Goal: Task Accomplishment & Management: Manage account settings

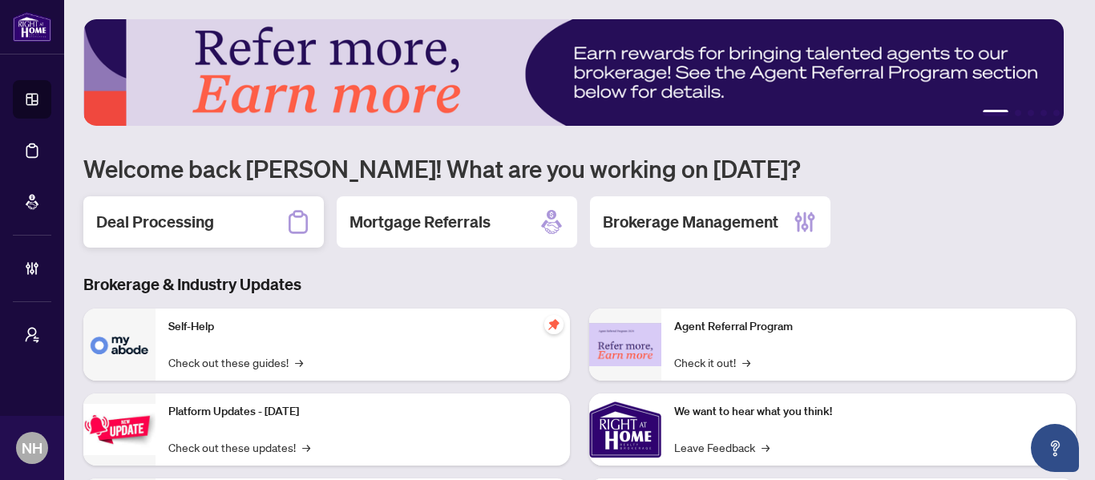
click at [205, 220] on h2 "Deal Processing" at bounding box center [155, 222] width 118 height 22
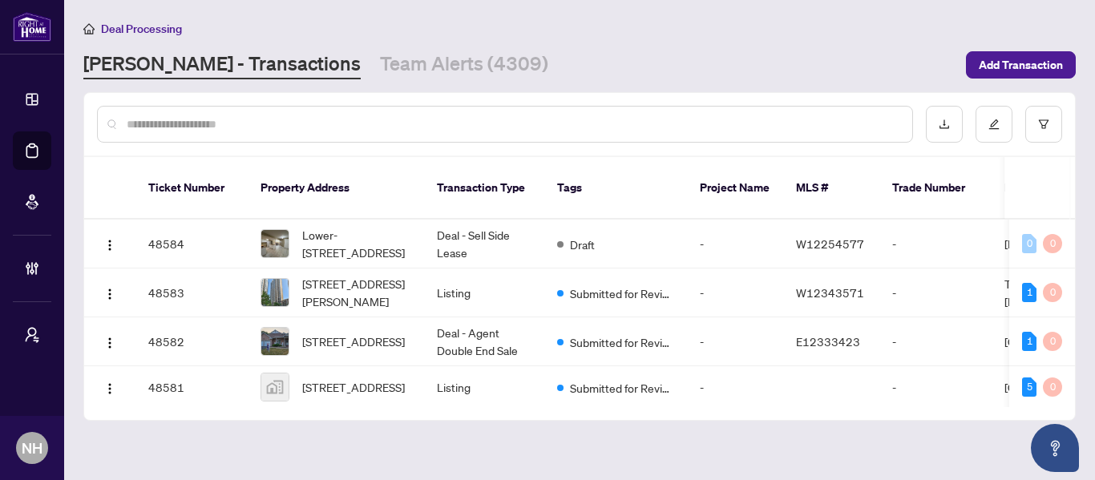
click at [398, 33] on div "Deal Processing" at bounding box center [579, 28] width 992 height 18
click at [400, 53] on link "Team Alerts (4309)" at bounding box center [464, 64] width 168 height 29
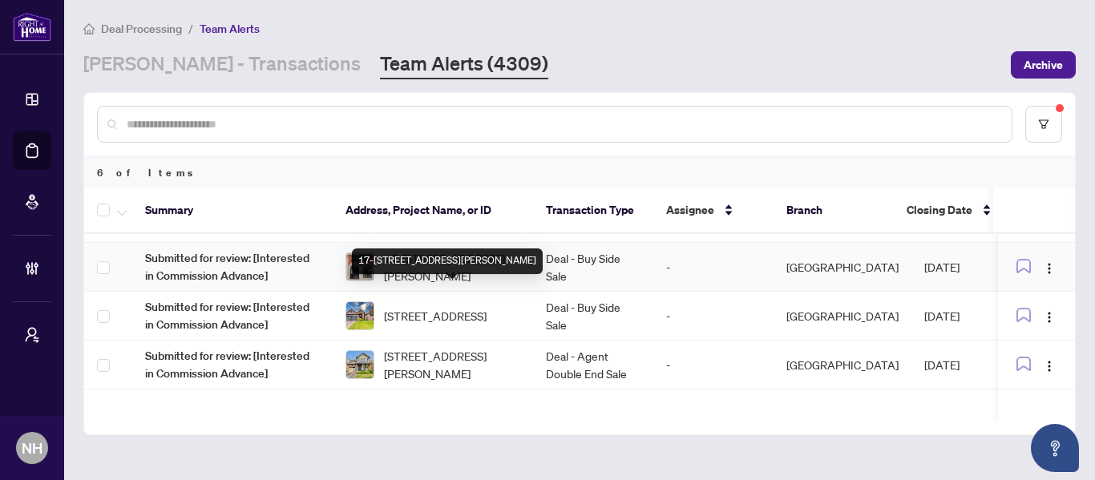
scroll to position [80, 0]
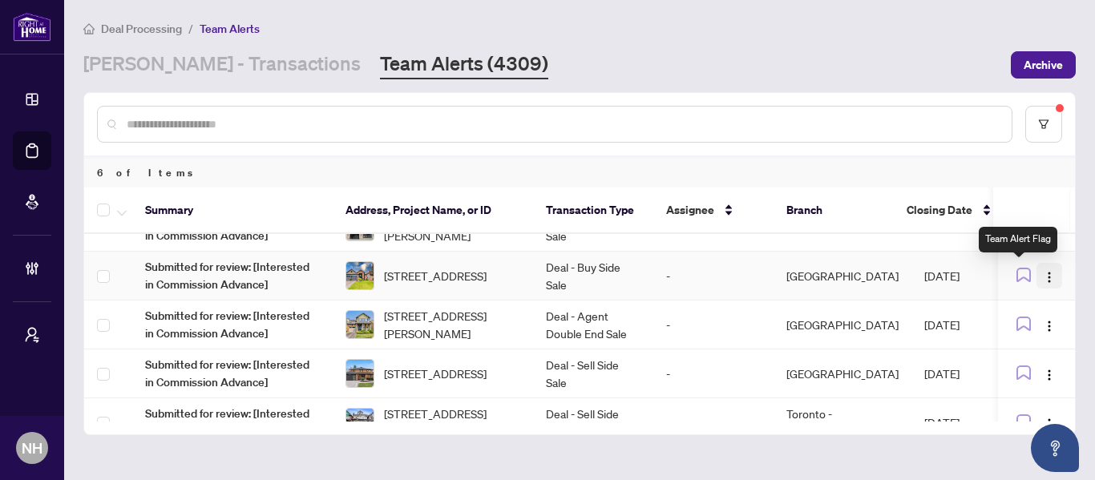
click at [1043, 272] on img "button" at bounding box center [1049, 277] width 13 height 13
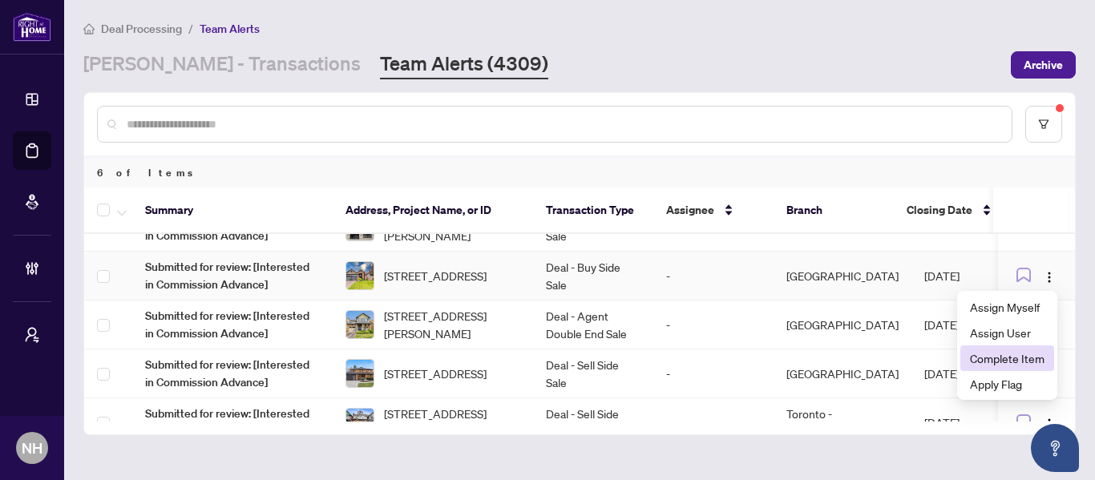
click at [1024, 358] on span "Complete Item" at bounding box center [1007, 358] width 75 height 18
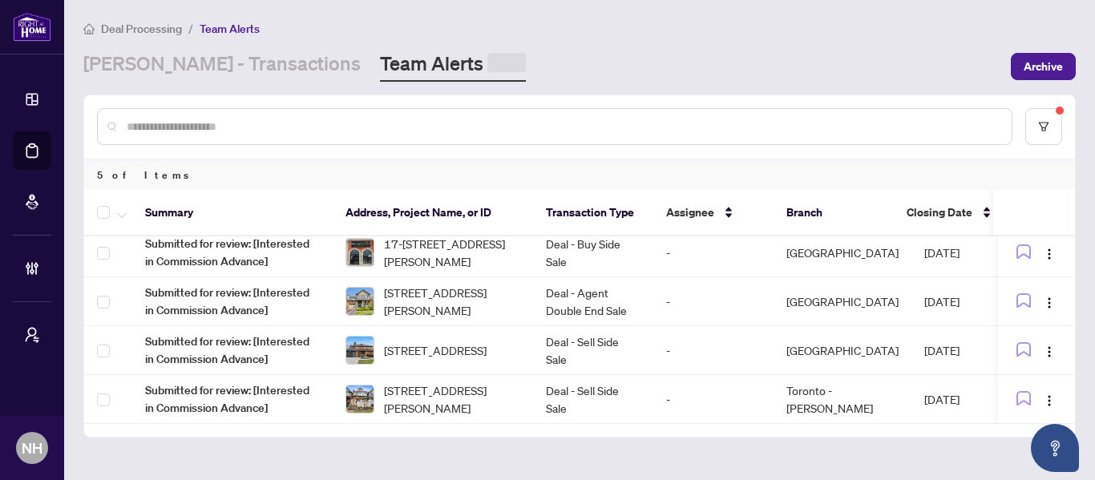
scroll to position [62, 0]
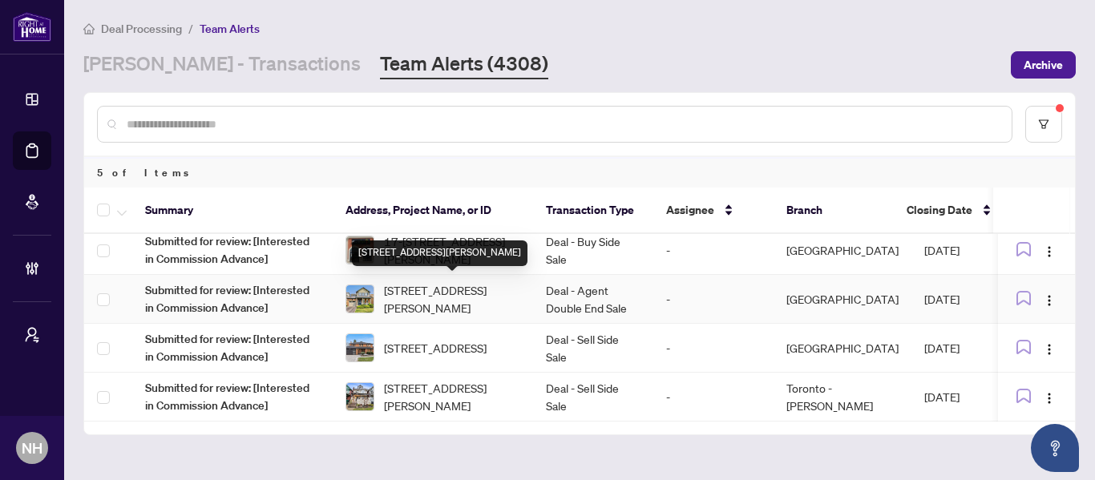
click at [450, 288] on span "357 Jelinik Terr, Milton, Ontario L9T 7M8, Canada" at bounding box center [452, 298] width 136 height 35
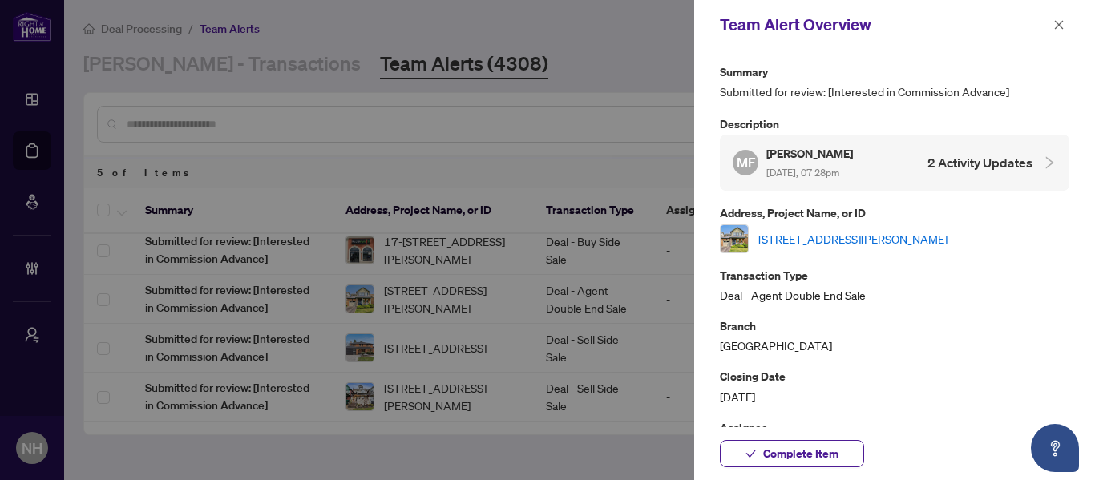
click at [872, 244] on link "357 Jelinik Terr, Milton, Ontario L9T 7M8, Canada" at bounding box center [852, 239] width 189 height 18
click at [1057, 18] on span "button" at bounding box center [1058, 25] width 11 height 26
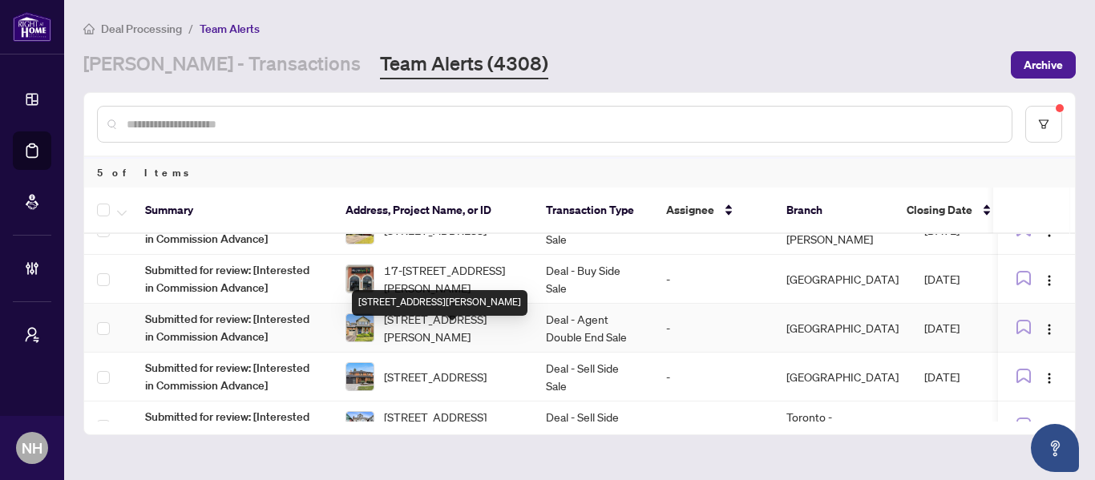
scroll to position [0, 0]
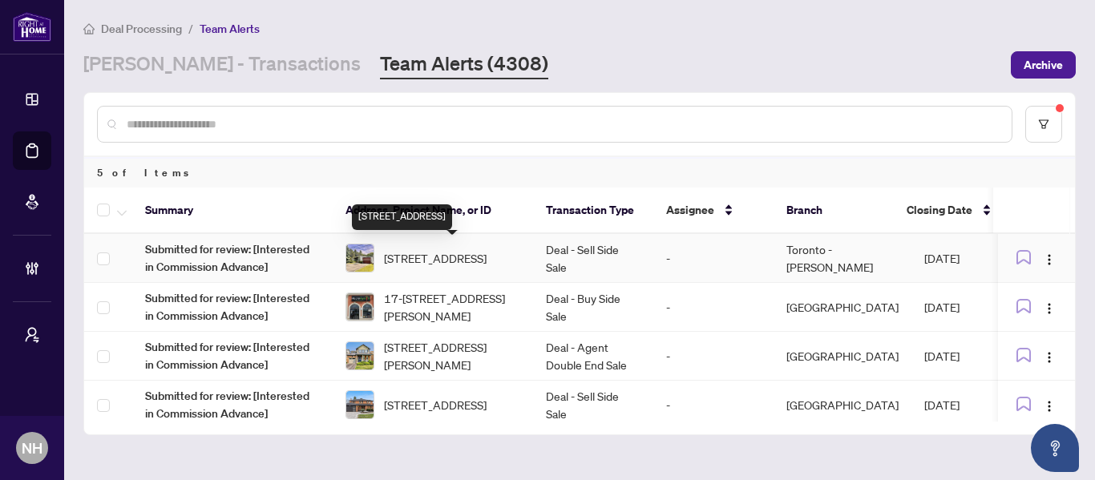
click at [466, 259] on span "1 Denmark Cres, Toronto, Ontario M2R 1J3, Canada" at bounding box center [435, 258] width 103 height 18
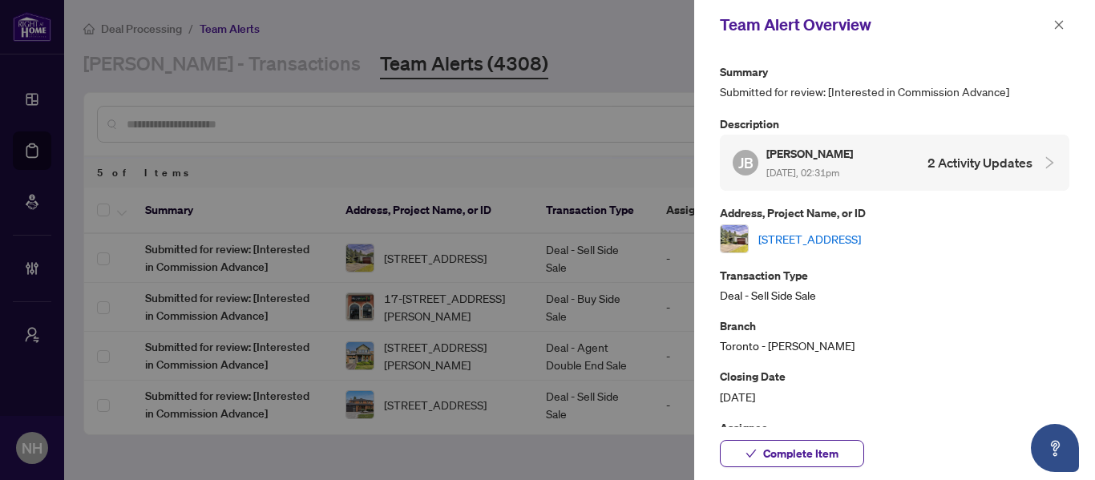
click at [861, 236] on link "1 Denmark Cres, Toronto, Ontario M2R 1J3, Canada" at bounding box center [809, 239] width 103 height 18
click at [1062, 18] on span "button" at bounding box center [1058, 25] width 11 height 26
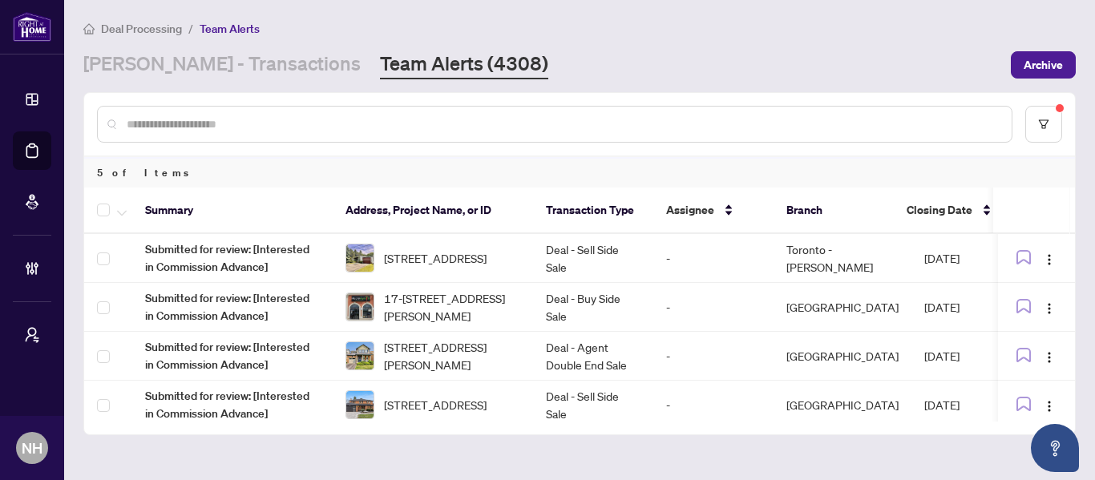
click at [280, 123] on input "text" at bounding box center [563, 124] width 872 height 18
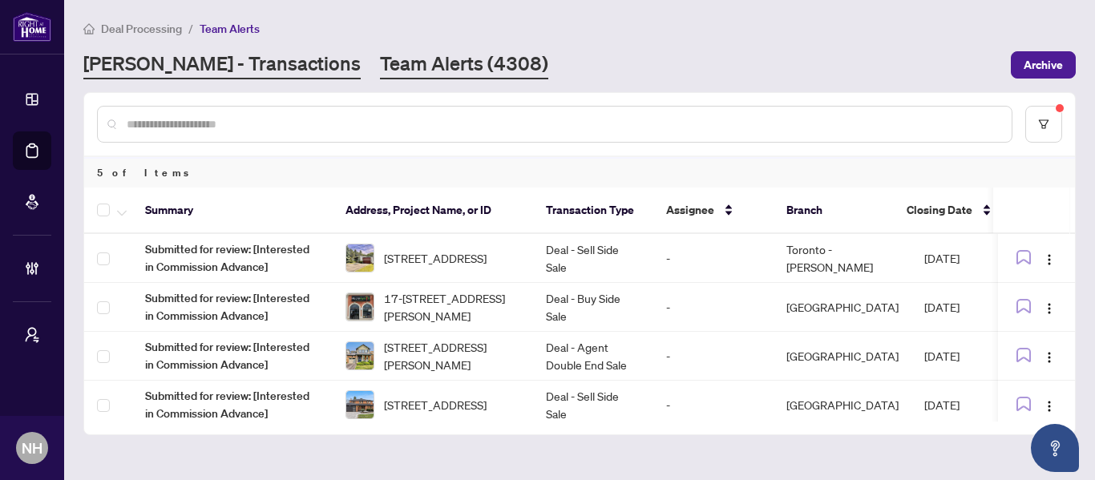
click at [215, 63] on link "RAHR - Transactions" at bounding box center [221, 64] width 277 height 29
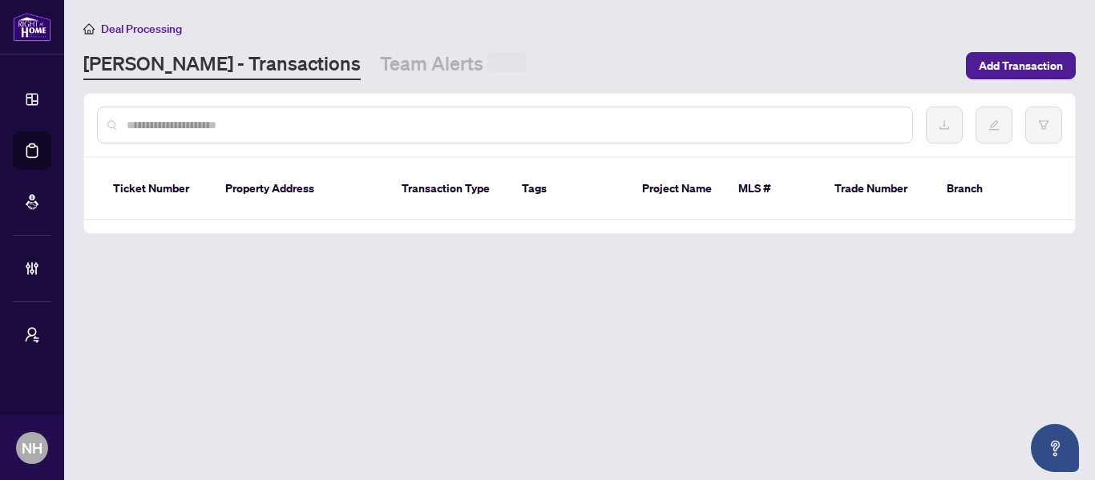
click at [236, 123] on input "text" at bounding box center [513, 125] width 772 height 18
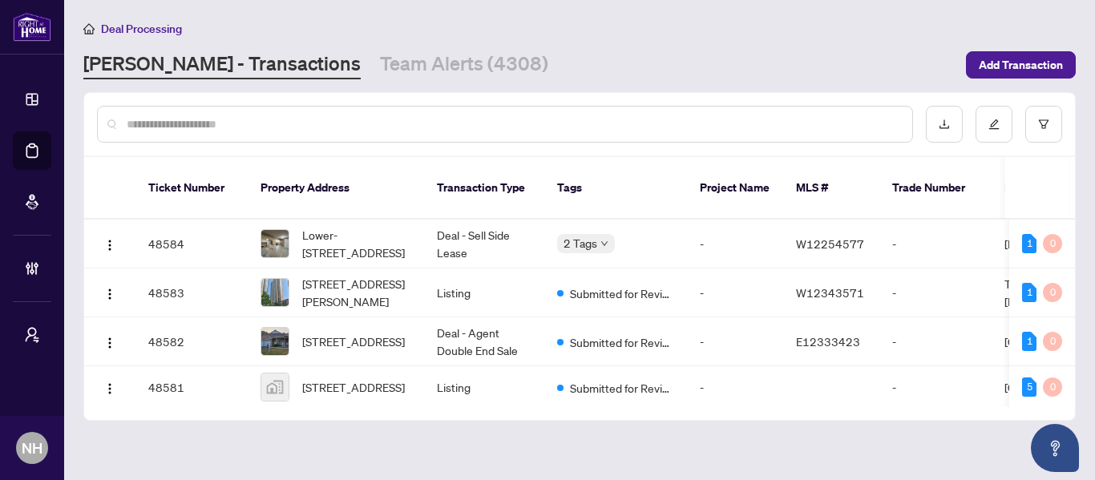
click at [561, 35] on div "Deal Processing" at bounding box center [579, 28] width 992 height 18
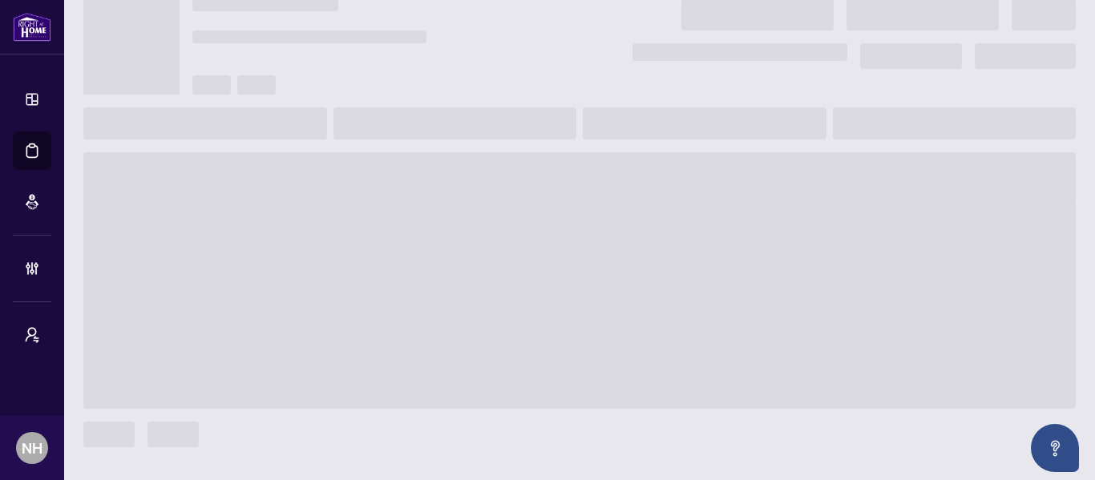
scroll to position [80, 0]
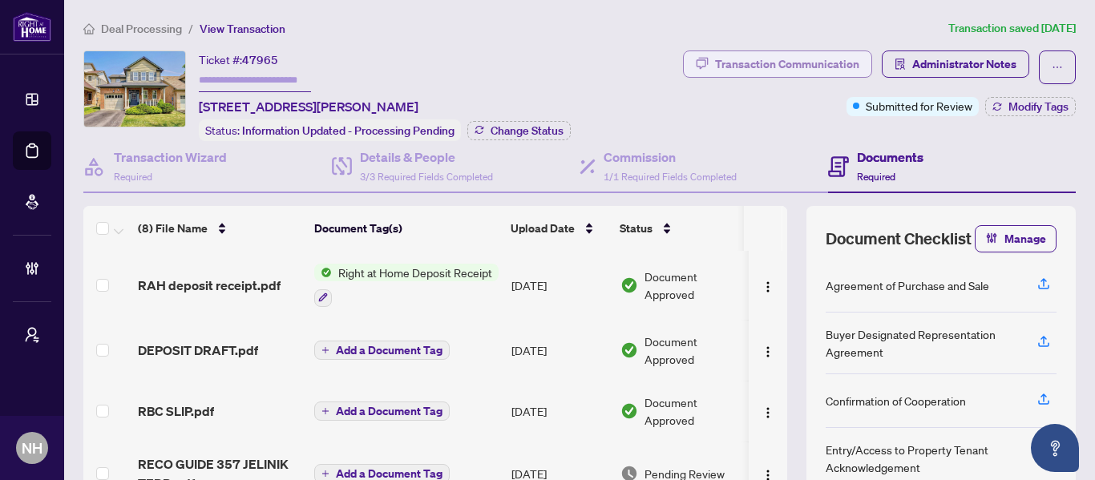
click at [784, 75] on div "Transaction Communication" at bounding box center [787, 64] width 144 height 26
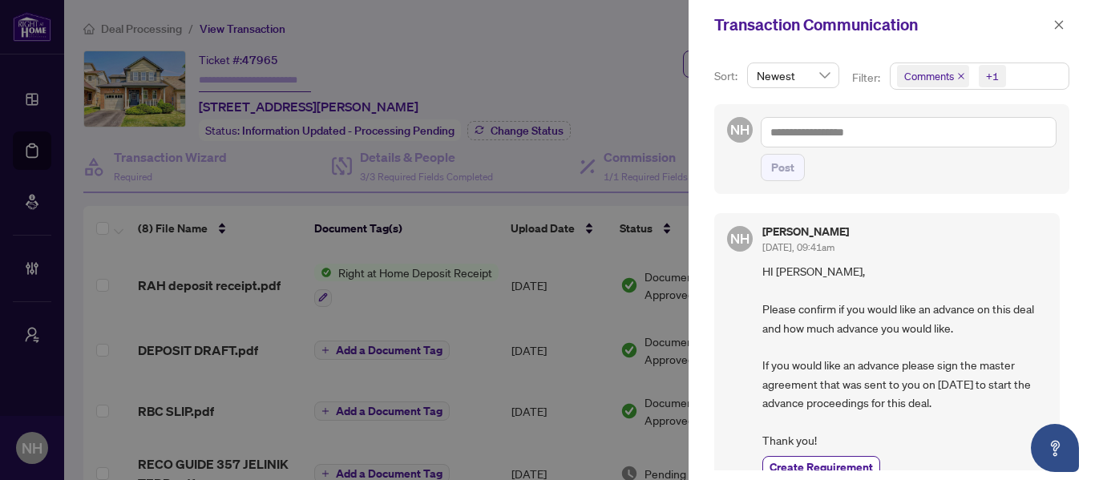
click at [959, 73] on icon "close" at bounding box center [961, 76] width 8 height 8
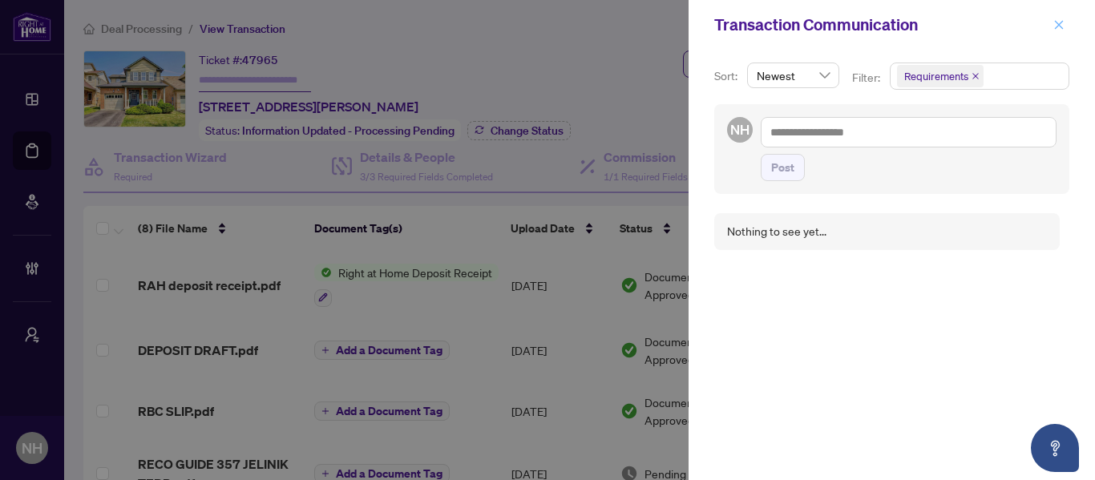
click at [1051, 30] on button "button" at bounding box center [1058, 24] width 21 height 19
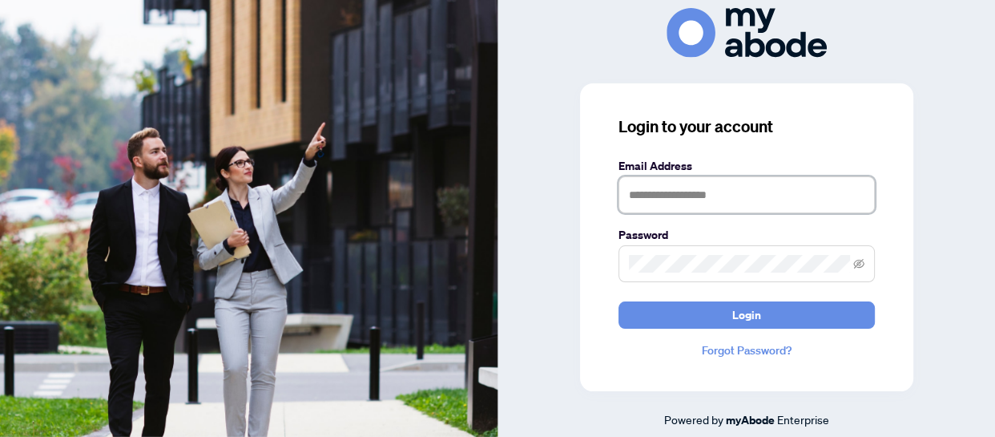
type input "**********"
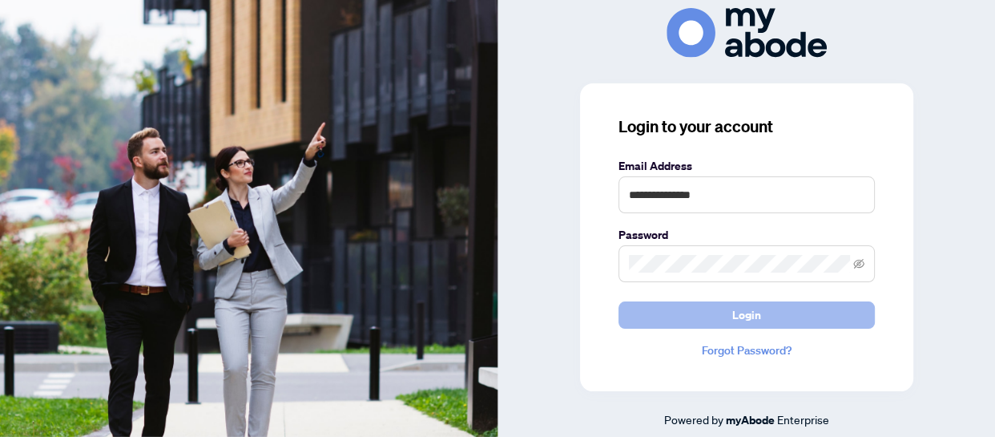
click at [802, 318] on button "Login" at bounding box center [747, 314] width 256 height 27
